Goal: Find specific page/section: Find specific page/section

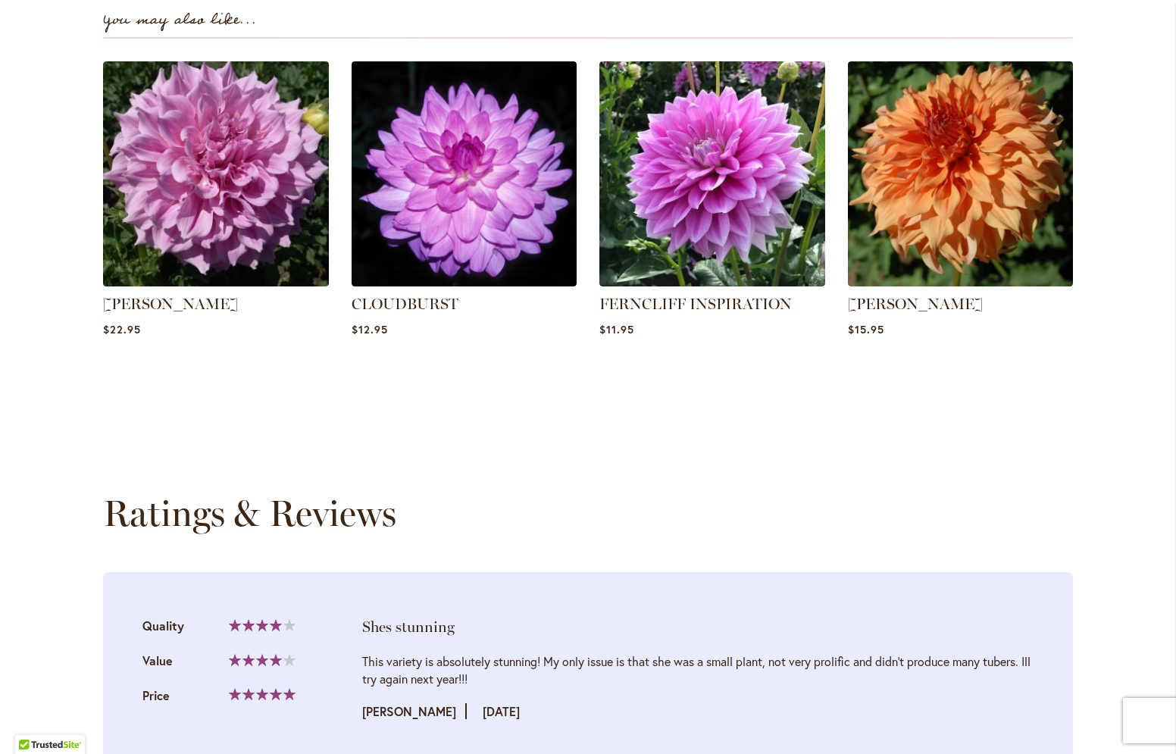
scroll to position [1049, 0]
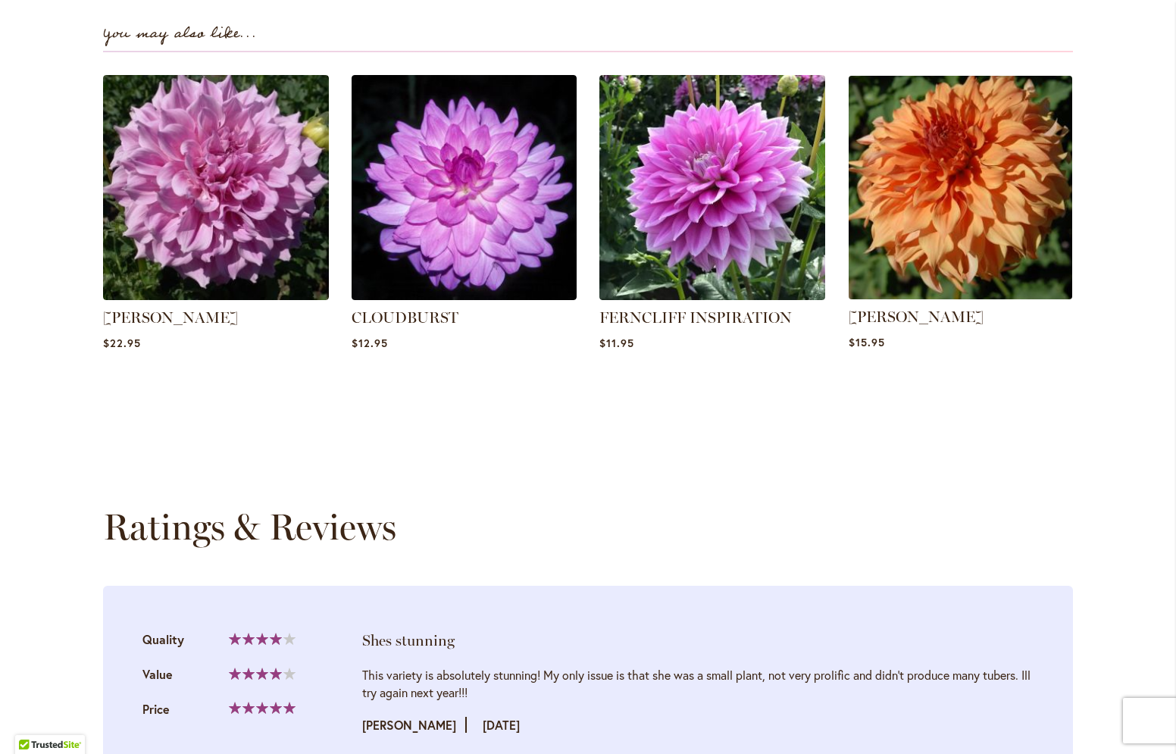
click at [1015, 202] on img at bounding box center [960, 187] width 235 height 235
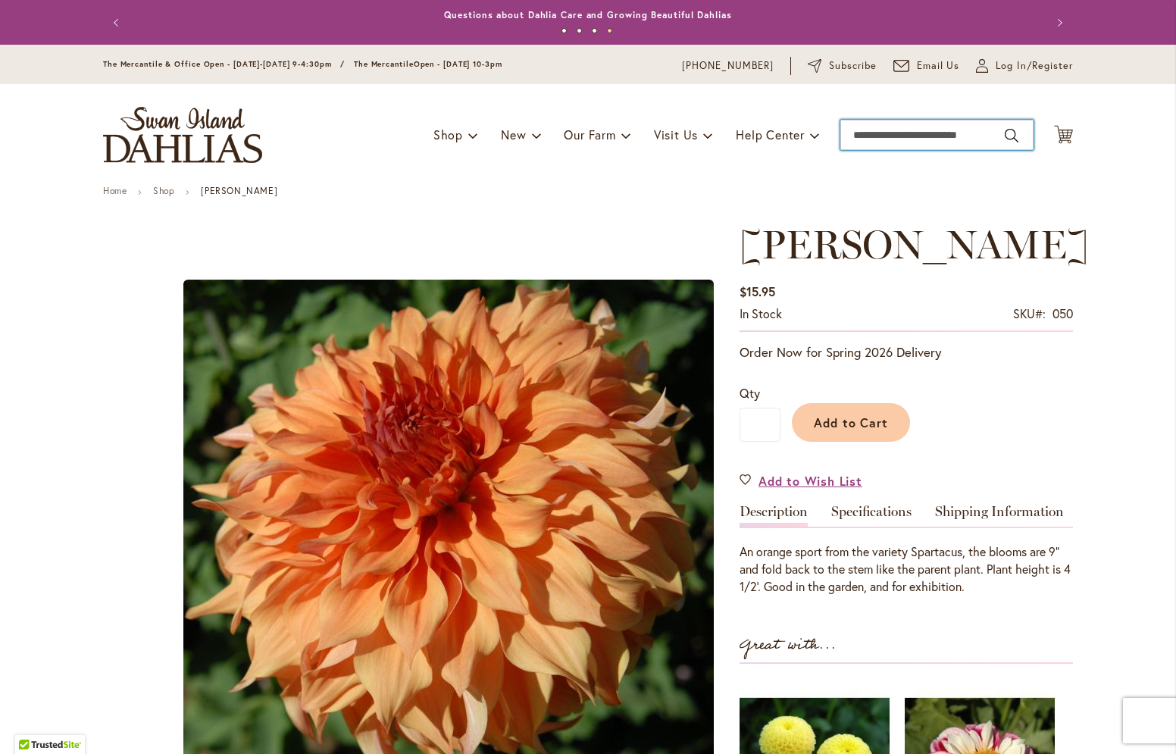
click at [918, 141] on input "Search" at bounding box center [936, 135] width 193 height 30
type input "******"
drag, startPoint x: 772, startPoint y: 744, endPoint x: 849, endPoint y: 320, distance: 431.2
click at [849, 320] on div "In stock SKU 050" at bounding box center [906, 317] width 333 height 25
